Goal: Information Seeking & Learning: Learn about a topic

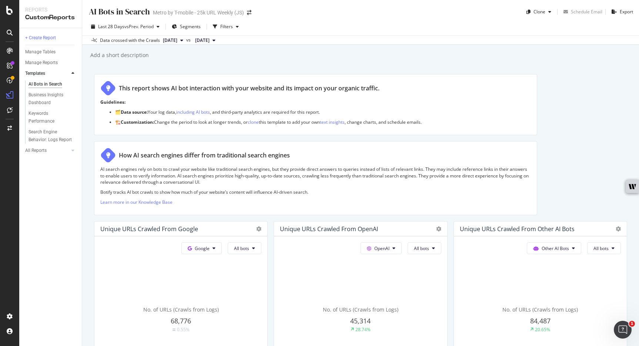
scroll to position [791, 0]
